Goal: Task Accomplishment & Management: Manage account settings

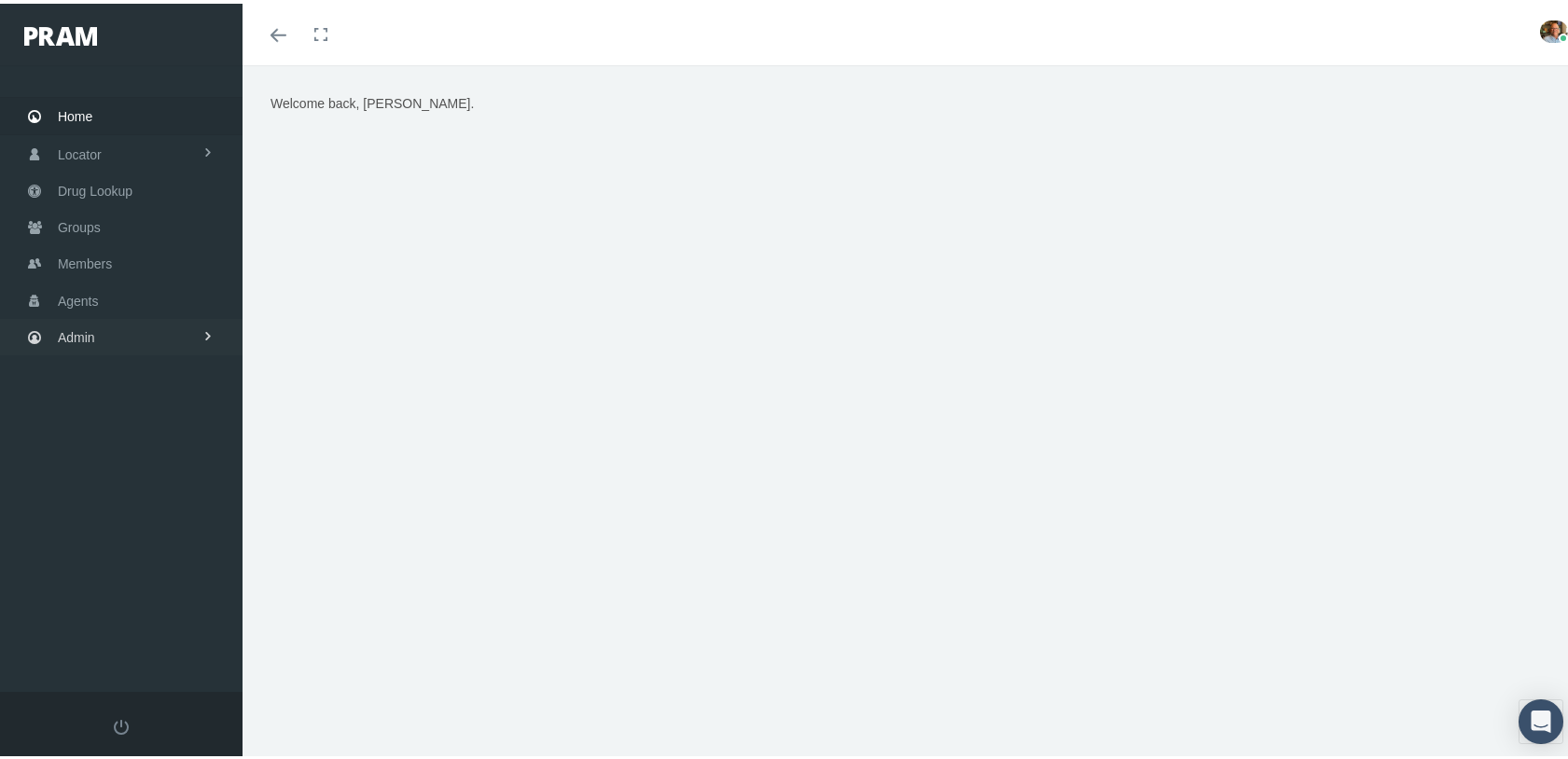
click at [125, 328] on link "Admin" at bounding box center [121, 334] width 243 height 37
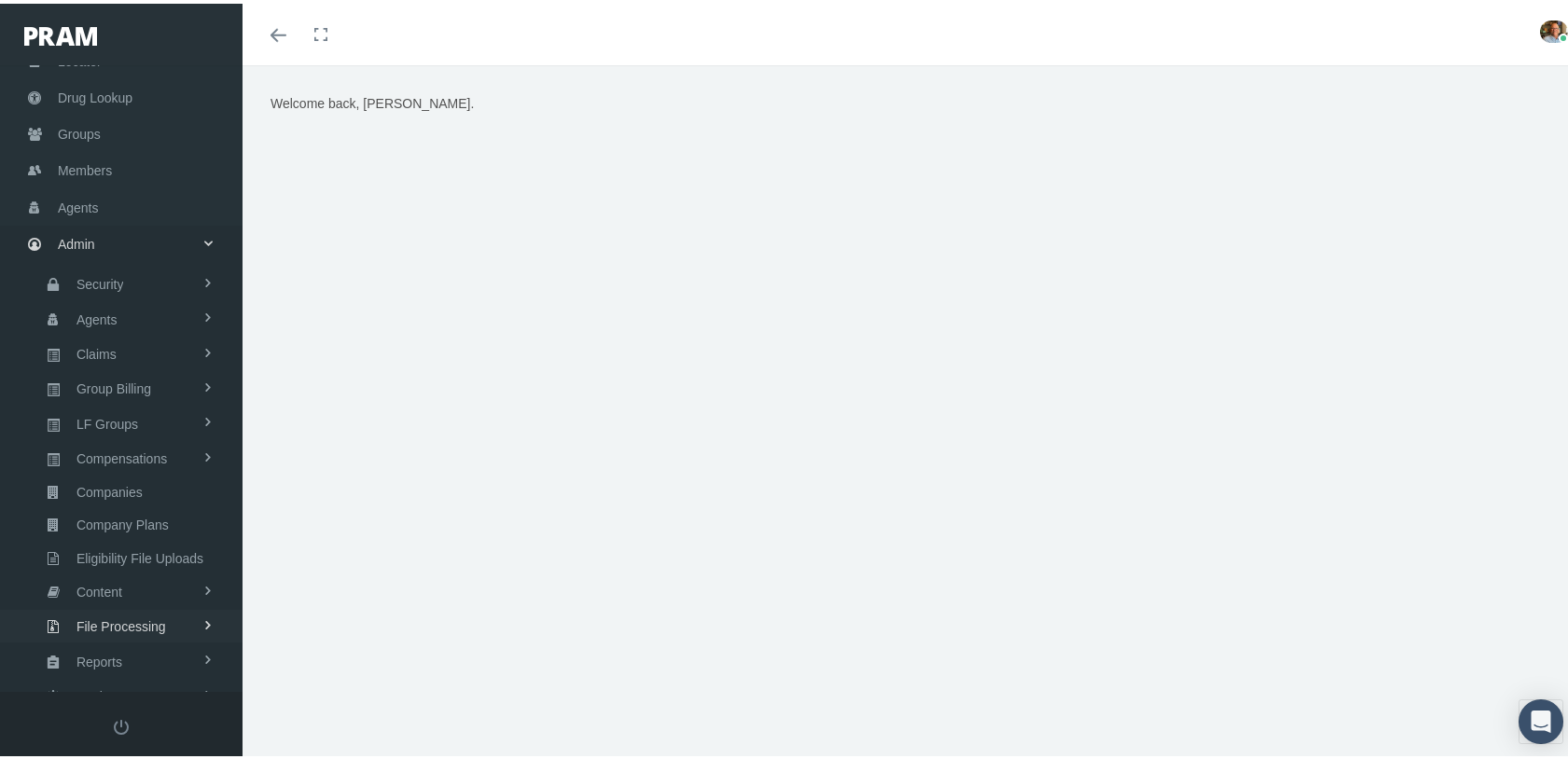
scroll to position [132, 0]
click at [97, 638] on span "Settings" at bounding box center [101, 654] width 48 height 32
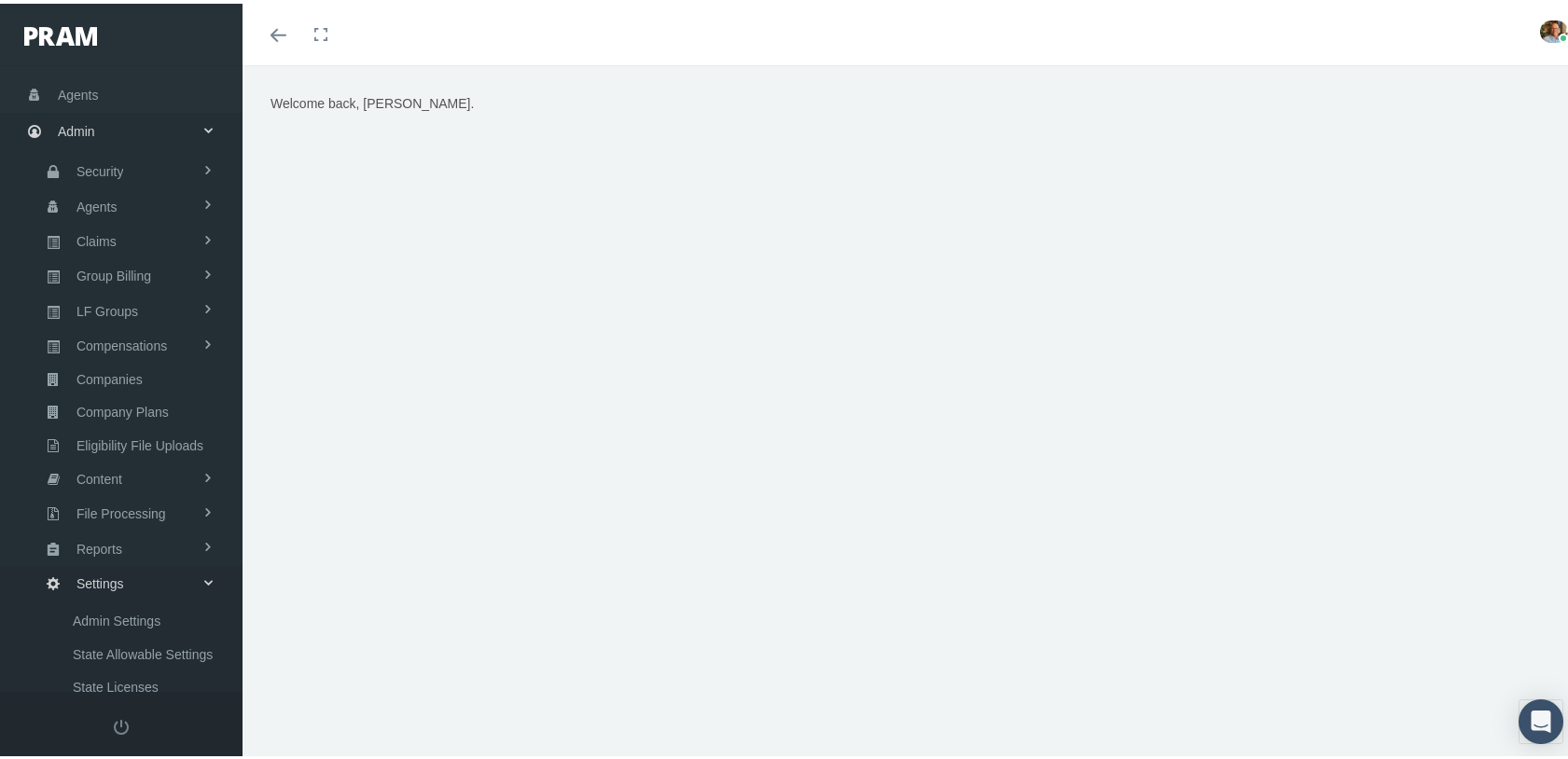
scroll to position [398, 0]
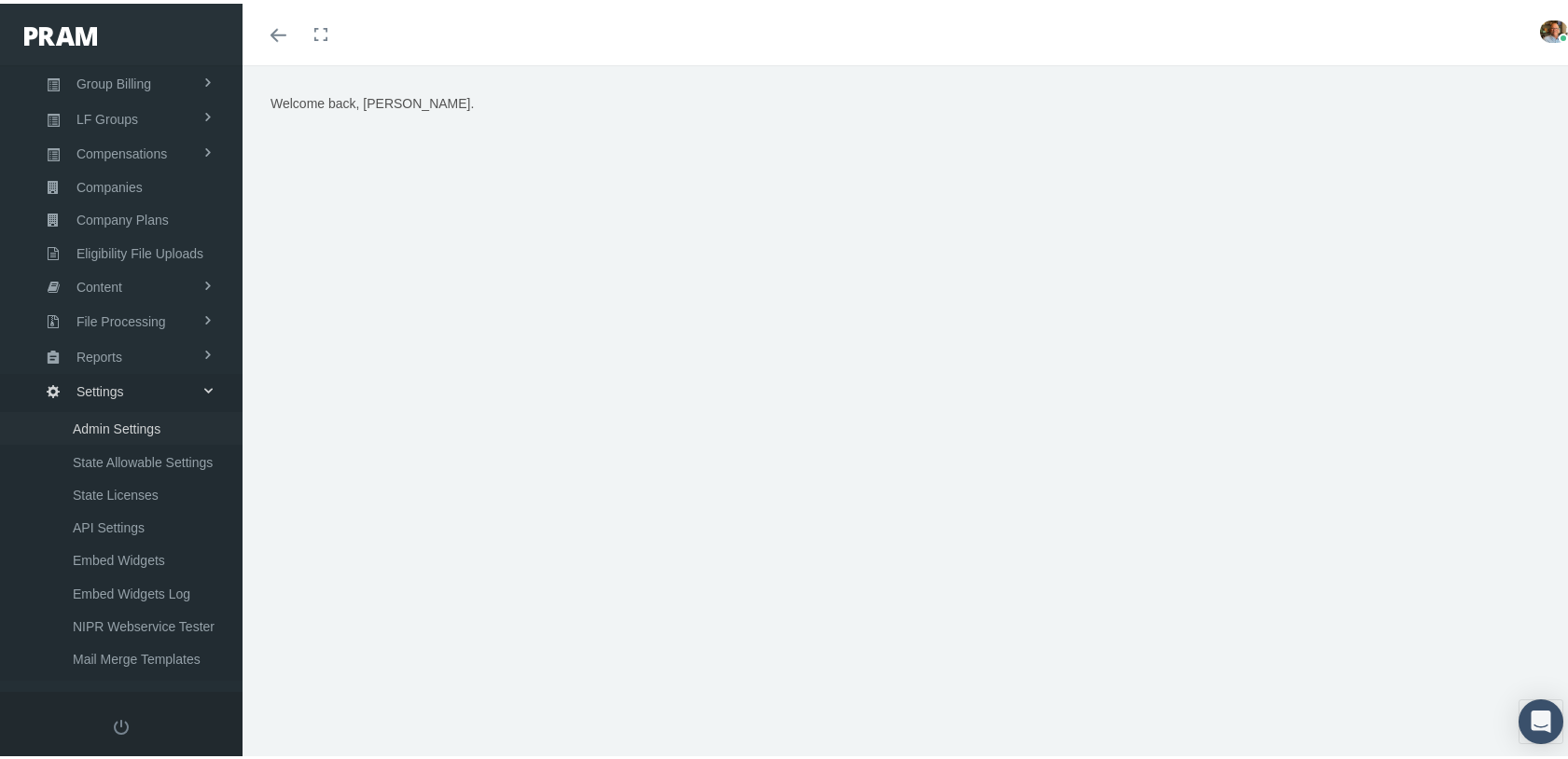
click at [122, 409] on span "Admin Settings" at bounding box center [116, 425] width 88 height 32
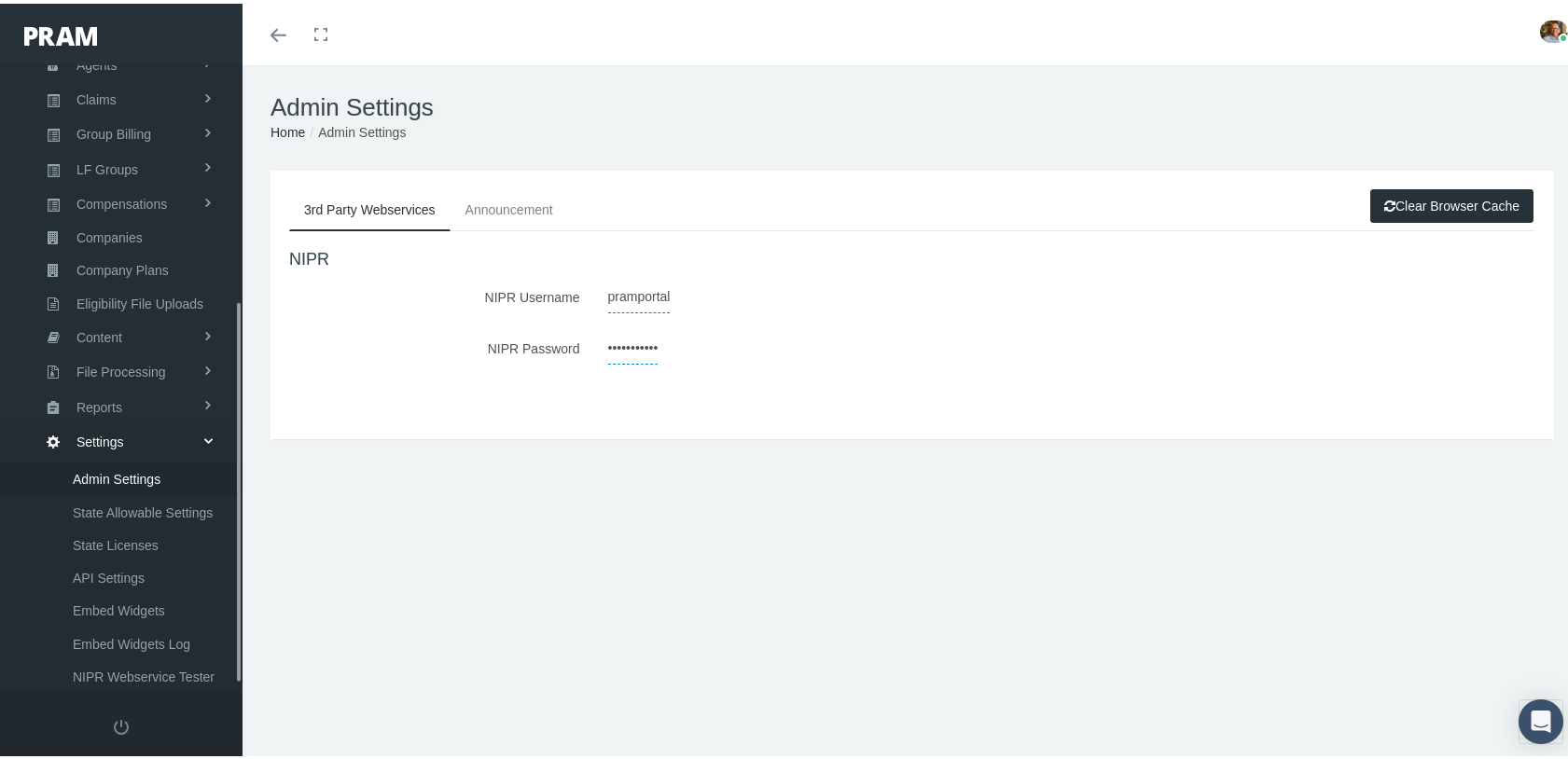
scroll to position [398, 0]
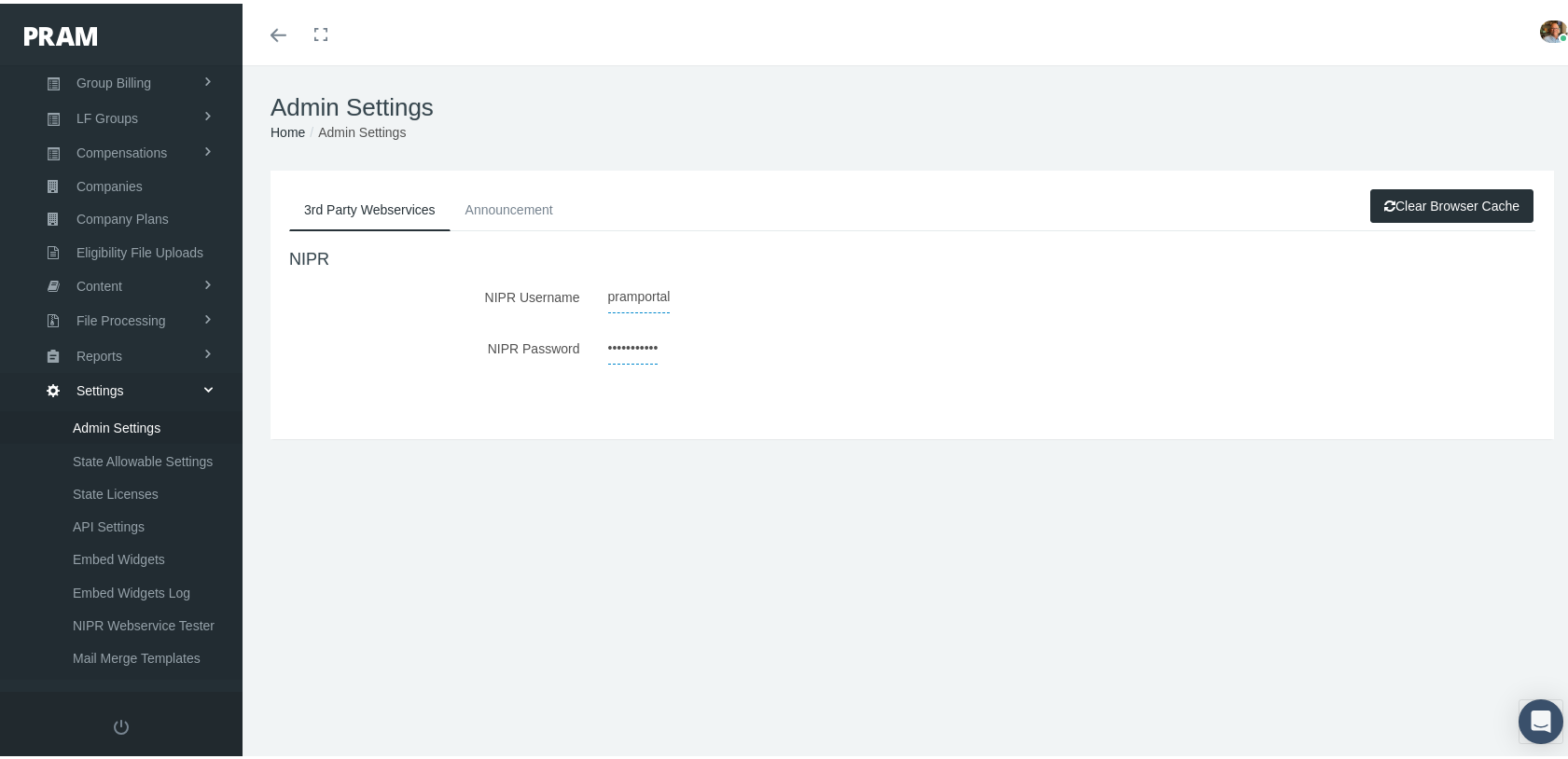
click at [517, 584] on div "3rd Party Webservices Announcement Clear Browser Cache NIPR NIPR Username pramp…" at bounding box center [912, 400] width 1339 height 466
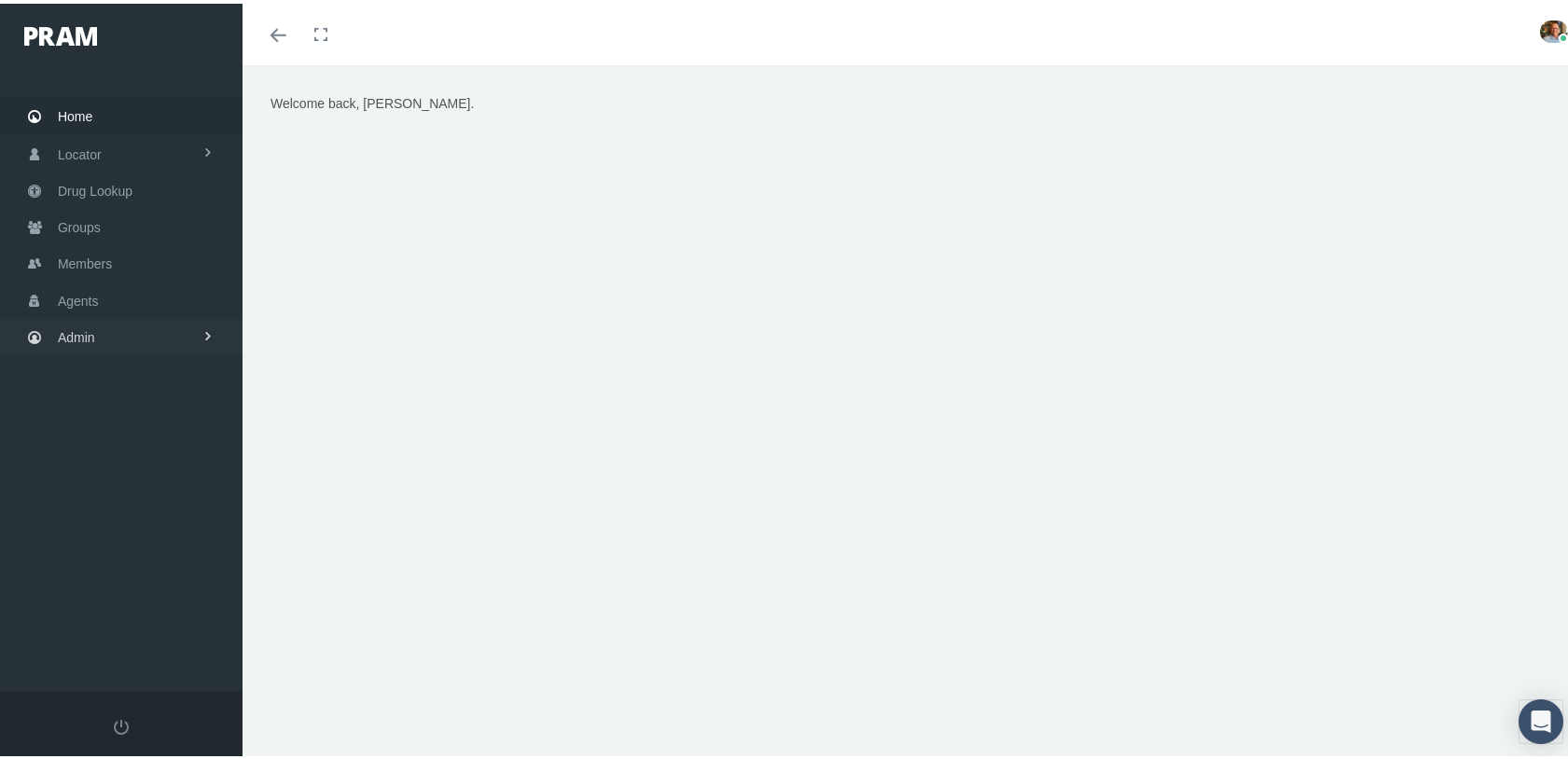
click at [134, 317] on link "Admin" at bounding box center [121, 334] width 243 height 37
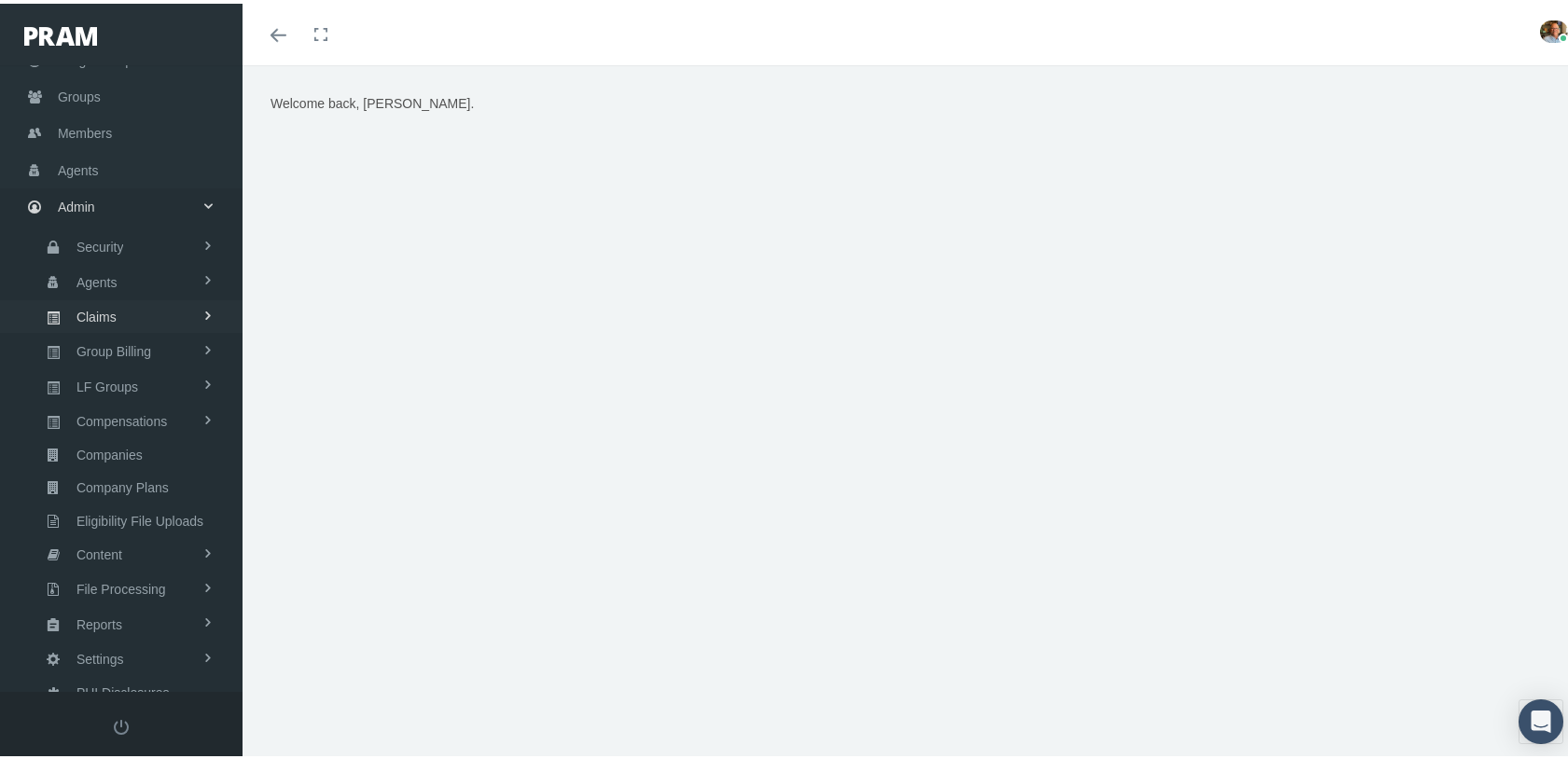
scroll to position [132, 0]
click at [115, 638] on span "Settings" at bounding box center [101, 654] width 48 height 32
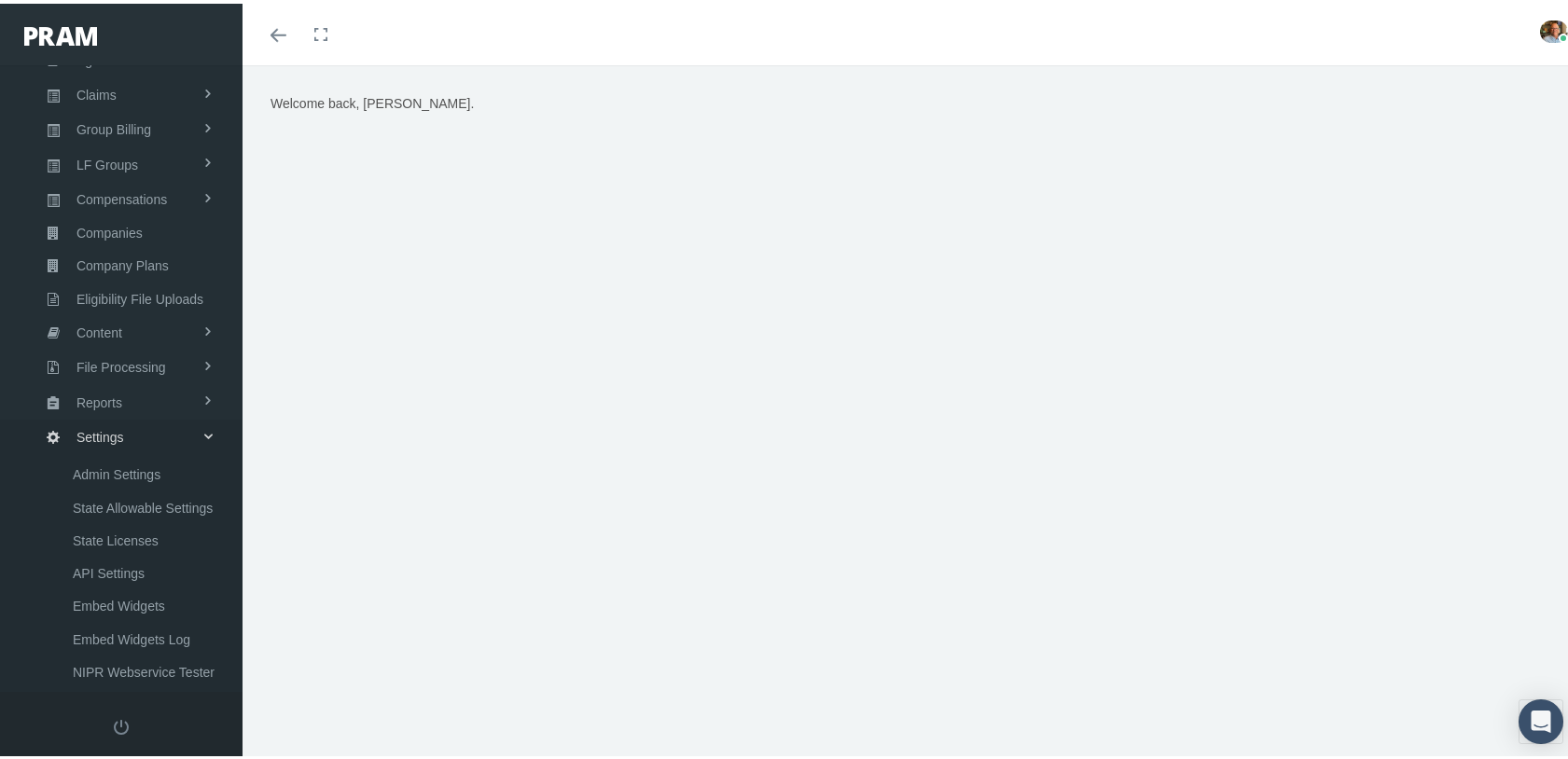
scroll to position [398, 0]
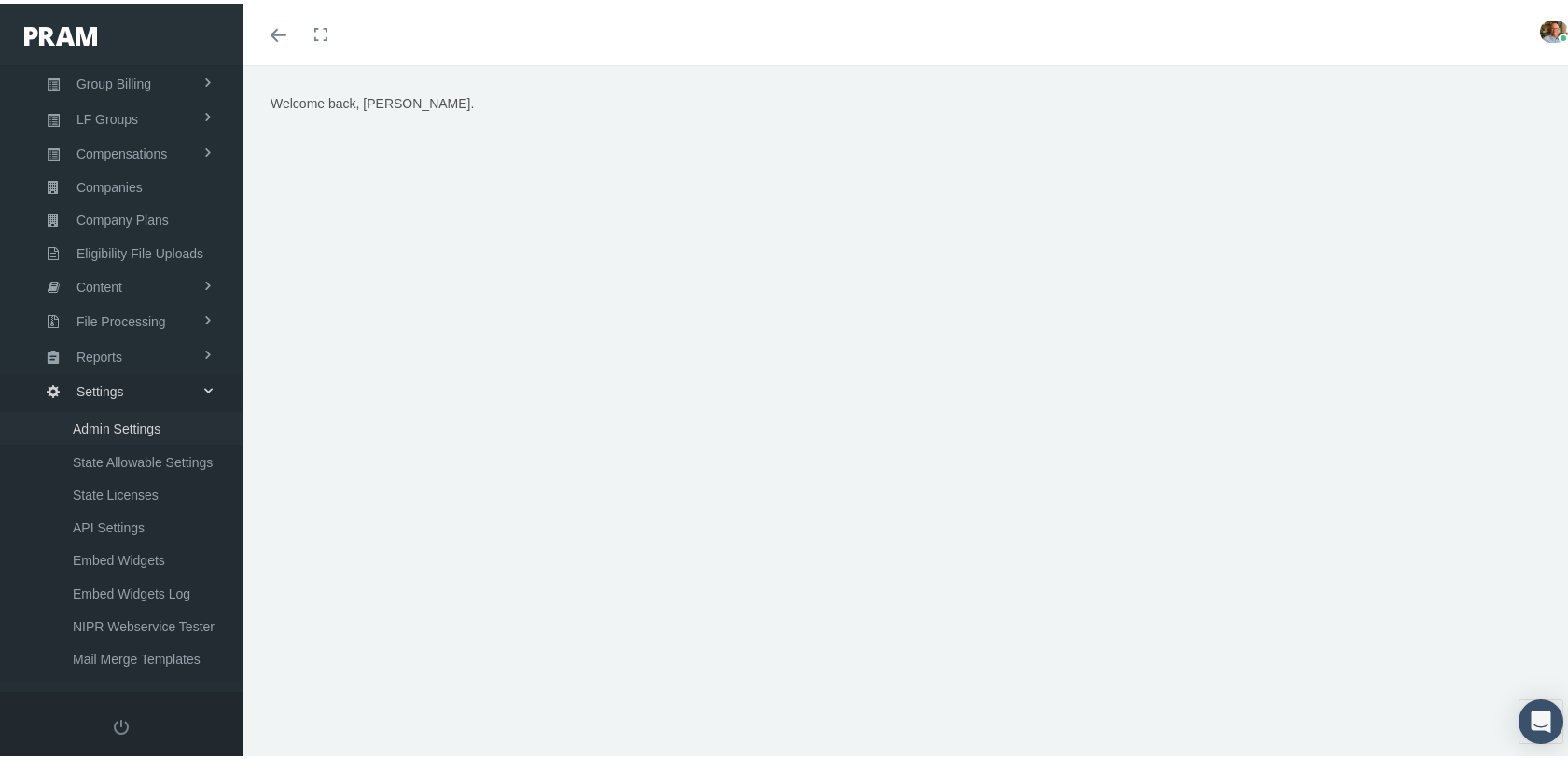
click at [145, 409] on span "Admin Settings" at bounding box center [116, 425] width 88 height 32
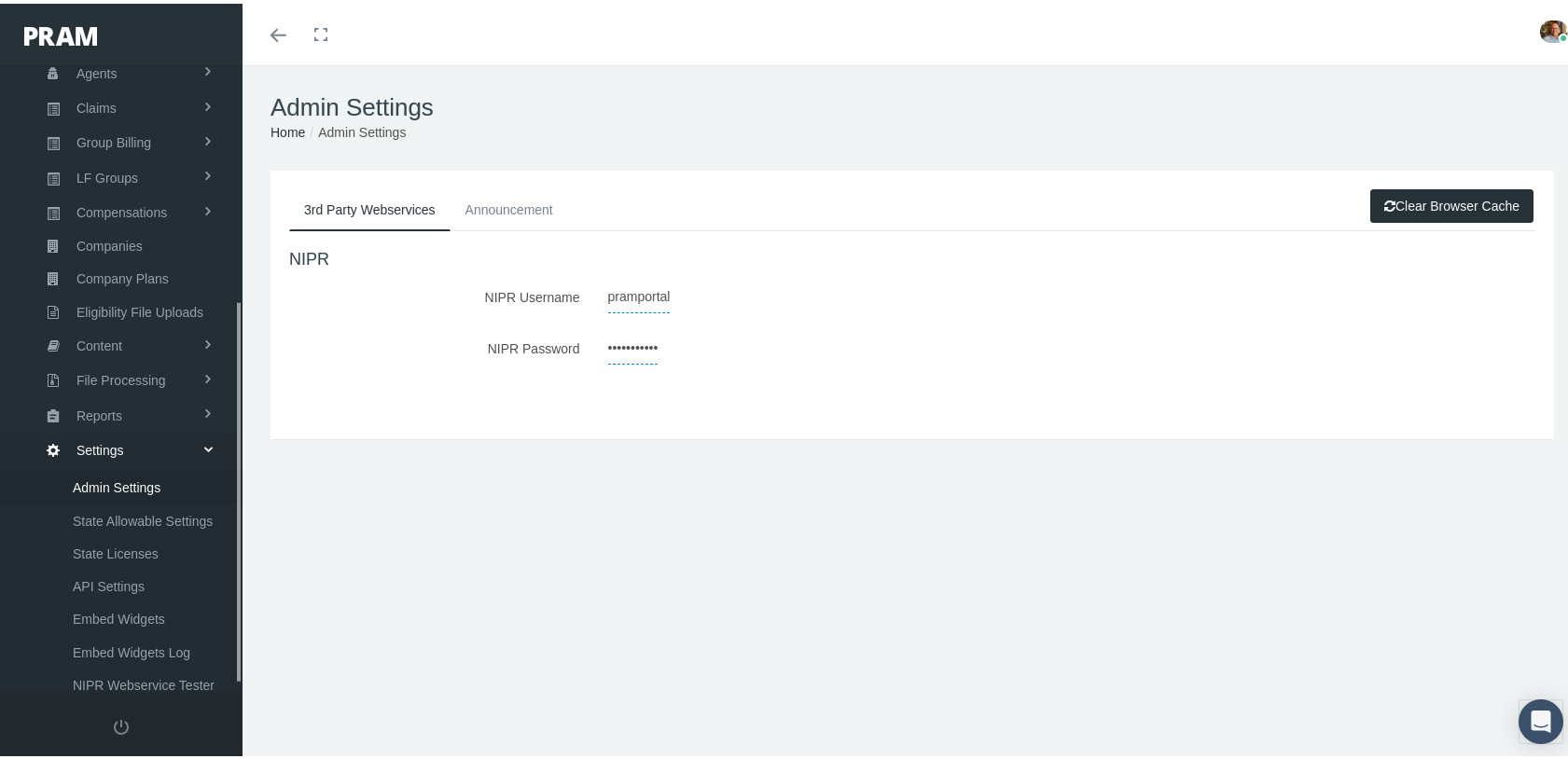
click at [1388, 199] on link "Clear Browser Cache" at bounding box center [1452, 202] width 163 height 34
